Goal: Use online tool/utility: Utilize a website feature to perform a specific function

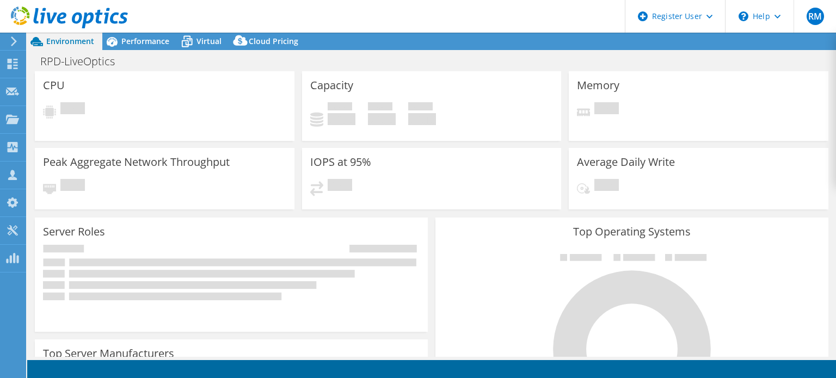
select select "USD"
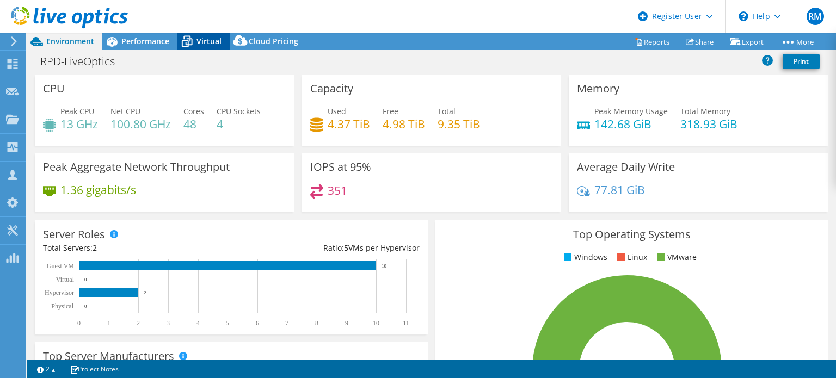
click at [215, 45] on span "Virtual" at bounding box center [208, 41] width 25 height 10
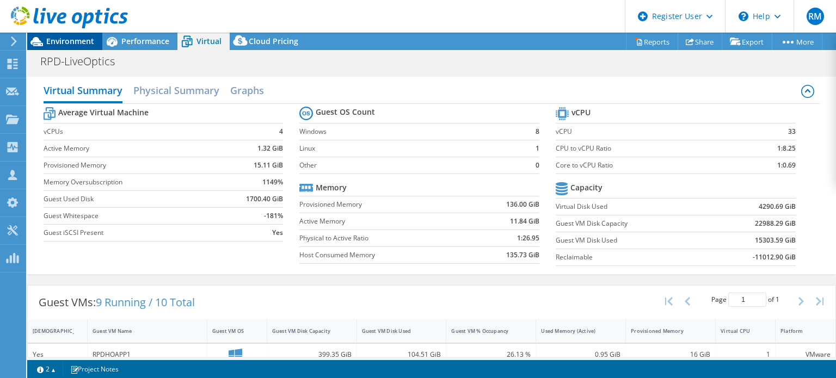
click at [67, 42] on span "Environment" at bounding box center [70, 41] width 48 height 10
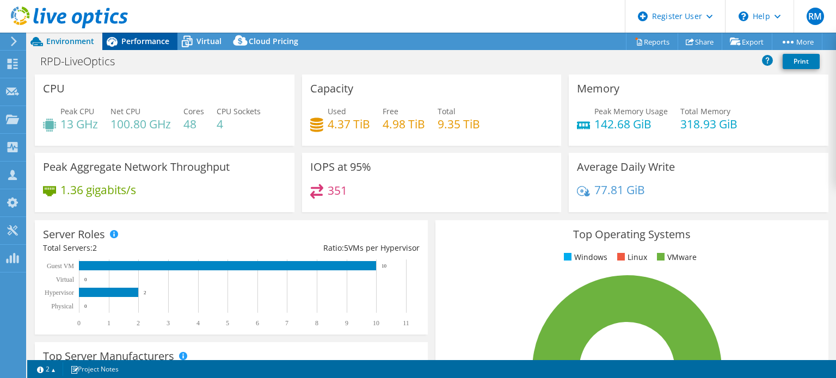
click at [154, 45] on span "Performance" at bounding box center [145, 41] width 48 height 10
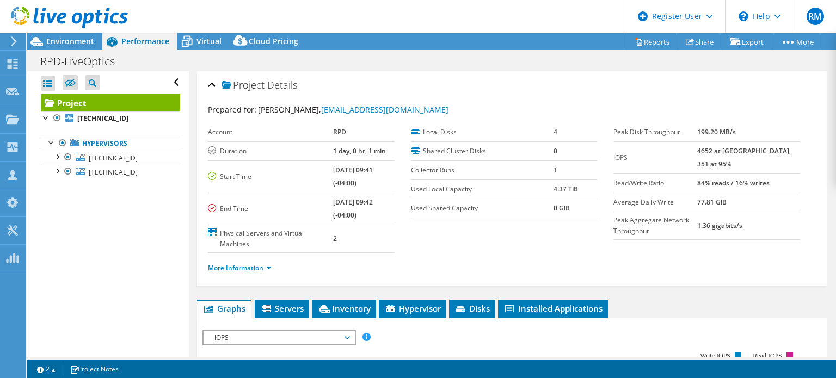
scroll to position [159, 0]
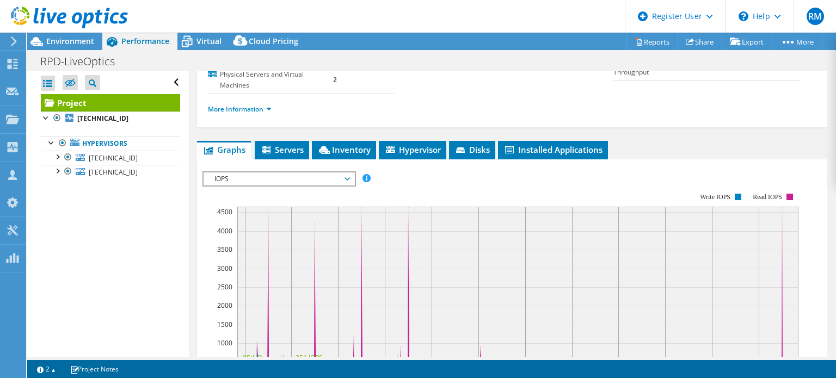
click at [287, 183] on div "IOPS IOPS Disk Throughput IO Size Latency Queue Depth CPU Percentage Memory Pag…" at bounding box center [278, 178] width 153 height 15
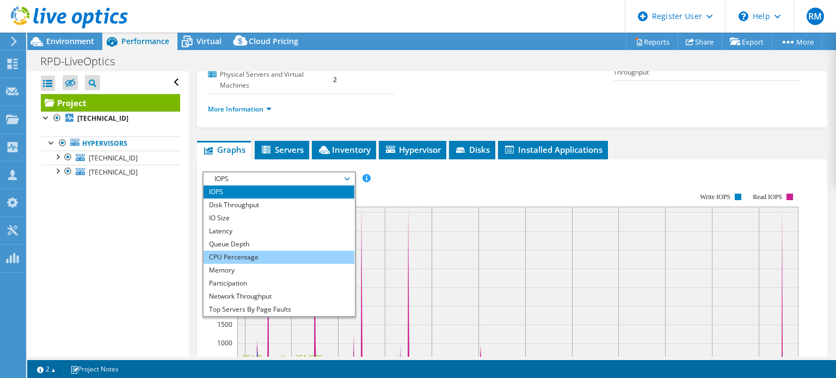
scroll to position [39, 0]
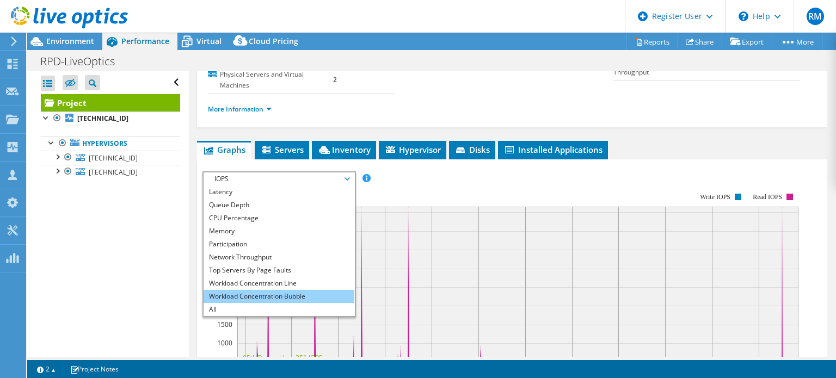
click at [268, 290] on li "Workload Concentration Bubble" at bounding box center [279, 296] width 151 height 13
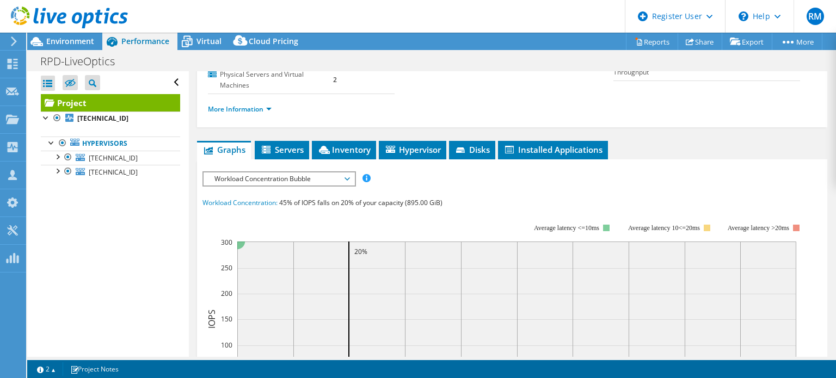
click at [273, 182] on span "Workload Concentration Bubble" at bounding box center [279, 179] width 140 height 13
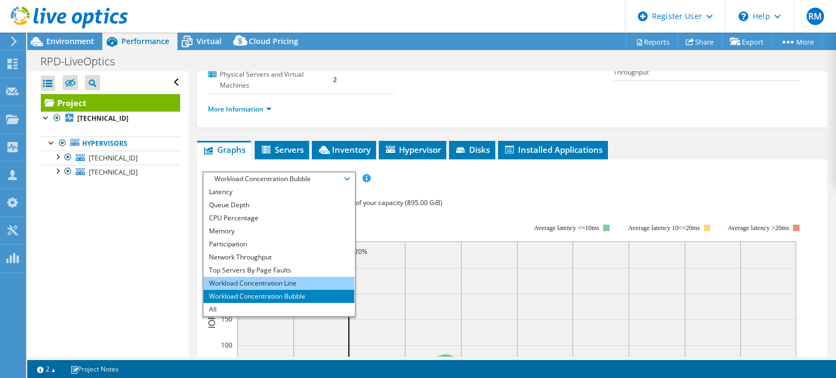
click at [267, 287] on li "Workload Concentration Line" at bounding box center [279, 283] width 151 height 13
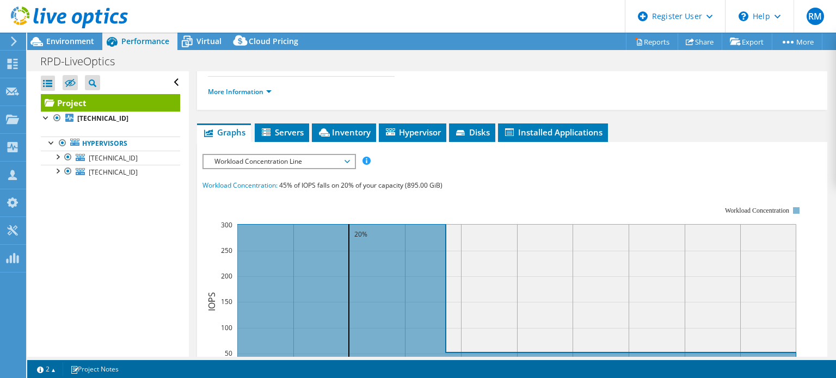
scroll to position [176, 0]
click at [292, 169] on div "IOPS Disk Throughput IO Size Latency Queue Depth CPU Percentage Memory Page Fau…" at bounding box center [511, 355] width 619 height 403
click at [281, 163] on span "Workload Concentration Line" at bounding box center [279, 161] width 140 height 13
